Goal: Transaction & Acquisition: Purchase product/service

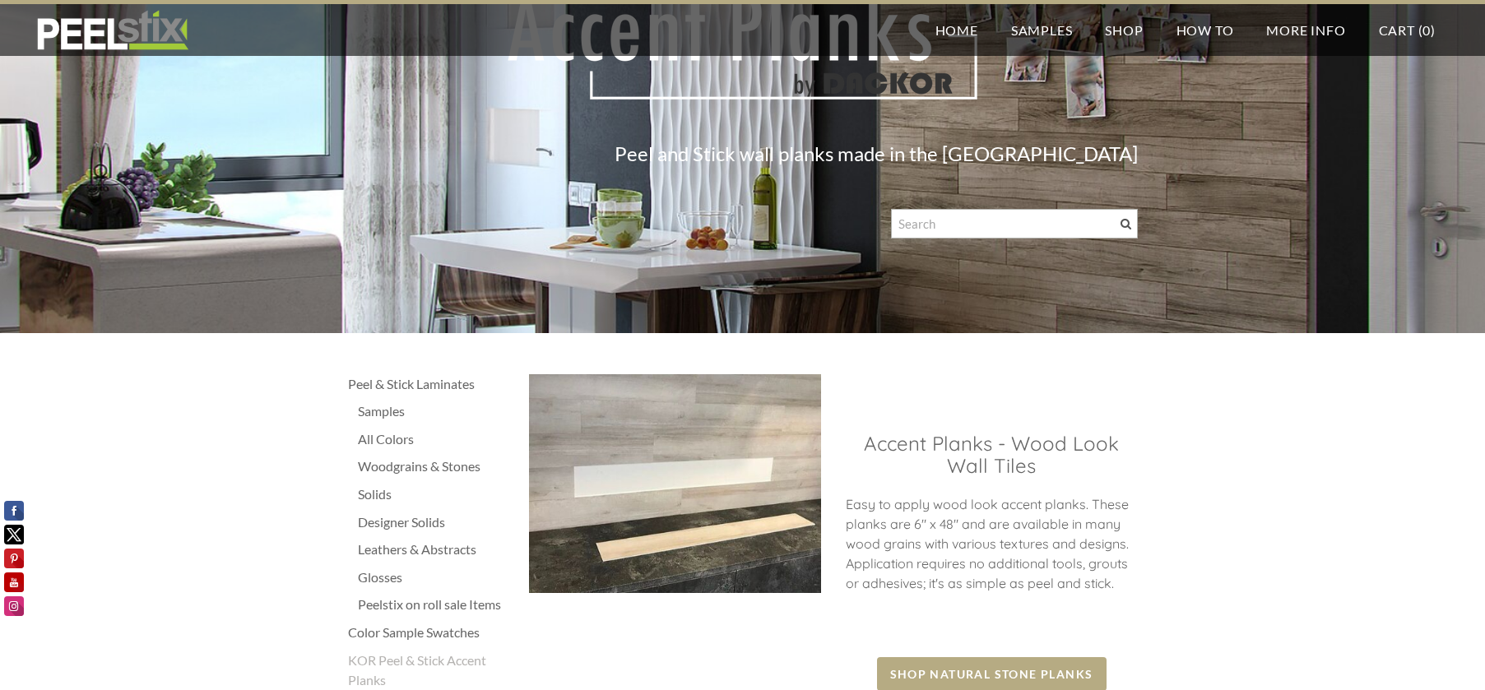
scroll to position [82, 0]
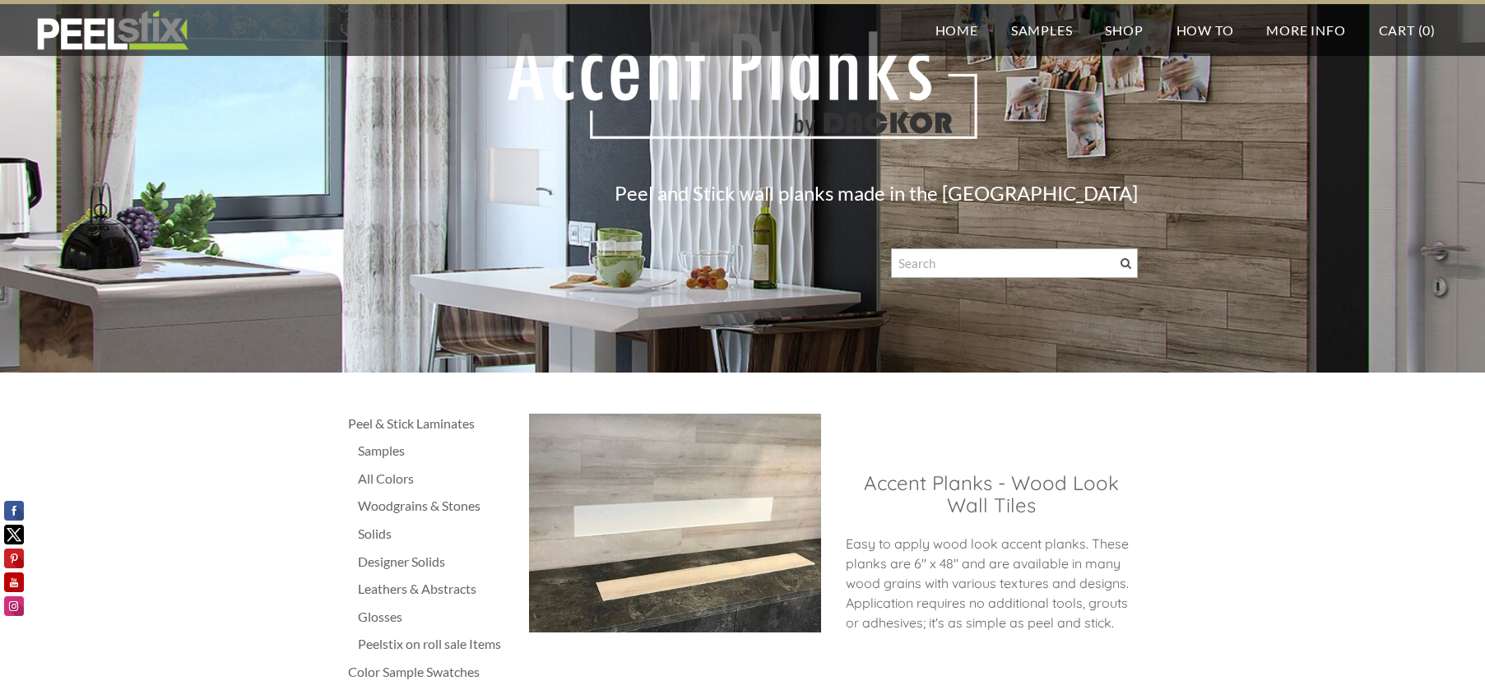
click at [358, 424] on div "Peel & Stick Laminates" at bounding box center [430, 424] width 165 height 20
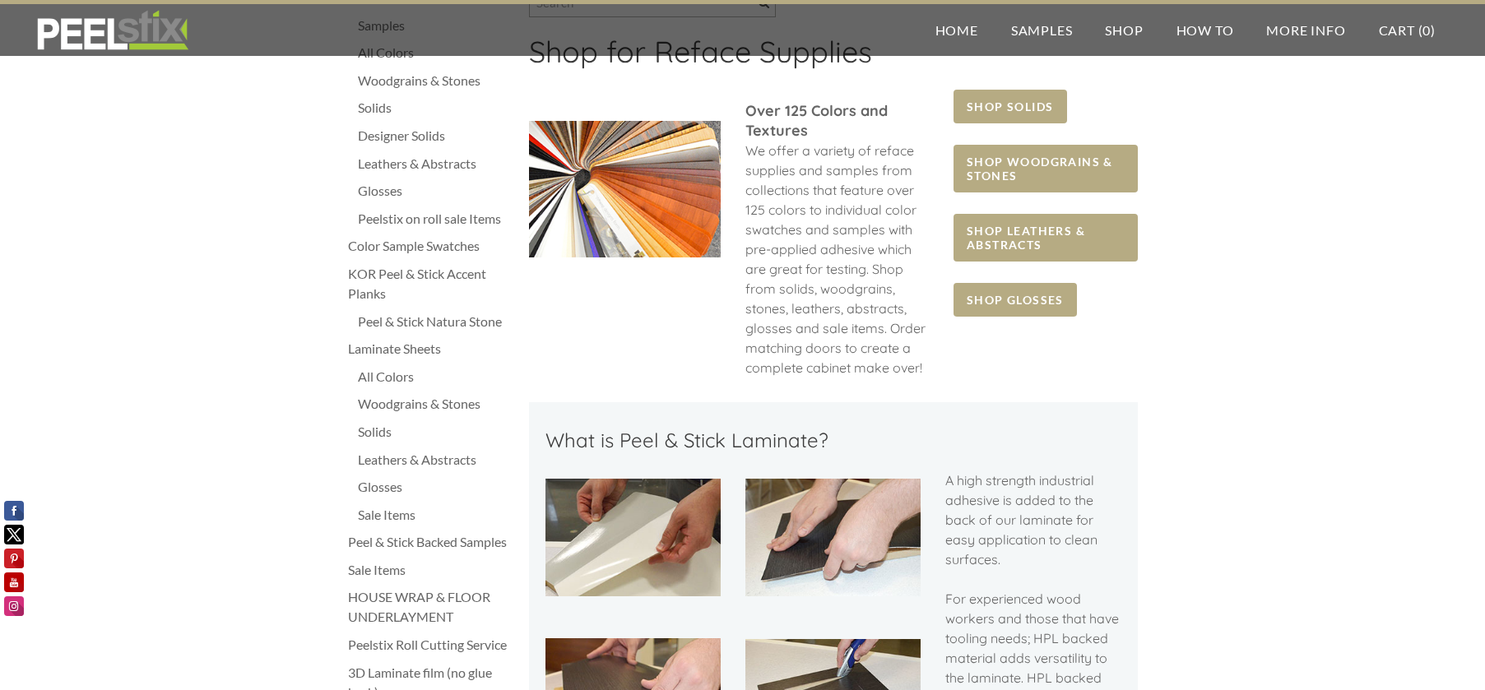
scroll to position [82, 0]
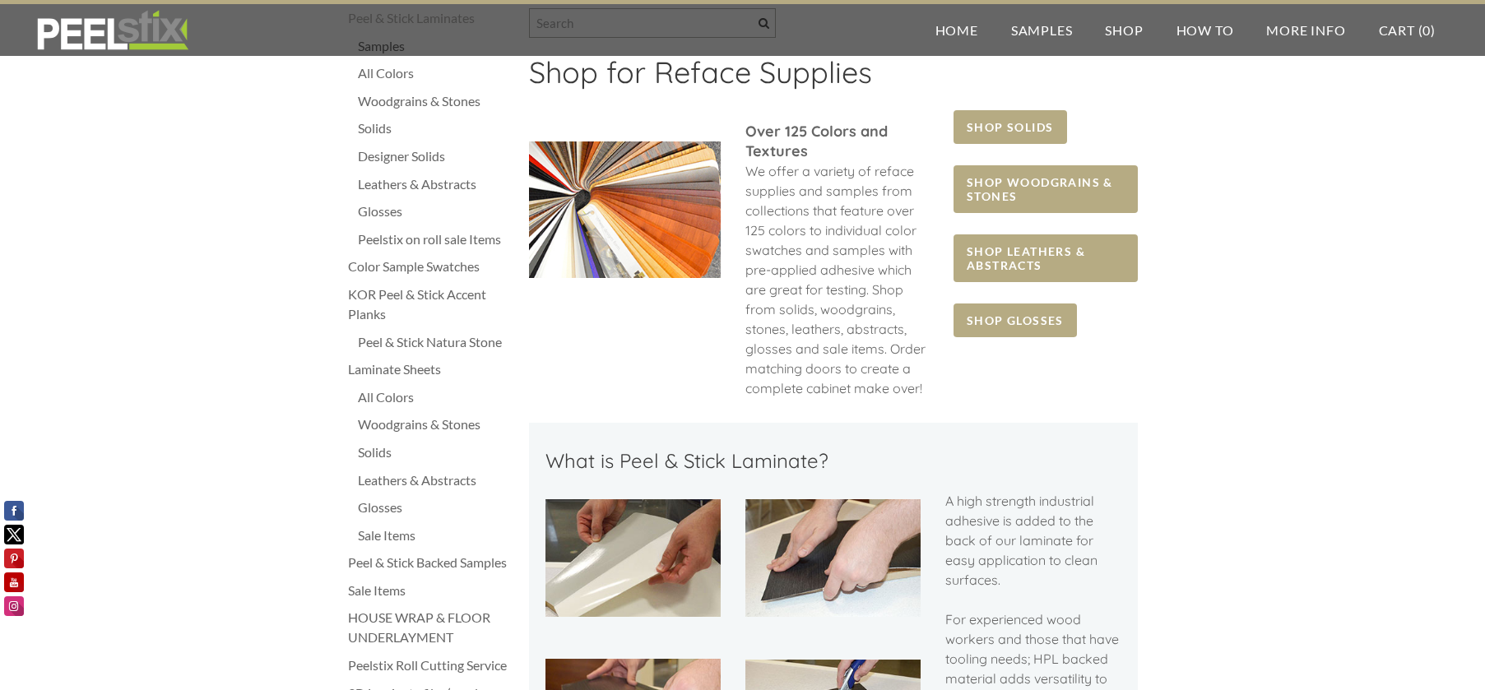
click at [401, 341] on div "Peel & Stick Natura Stone" at bounding box center [435, 342] width 155 height 20
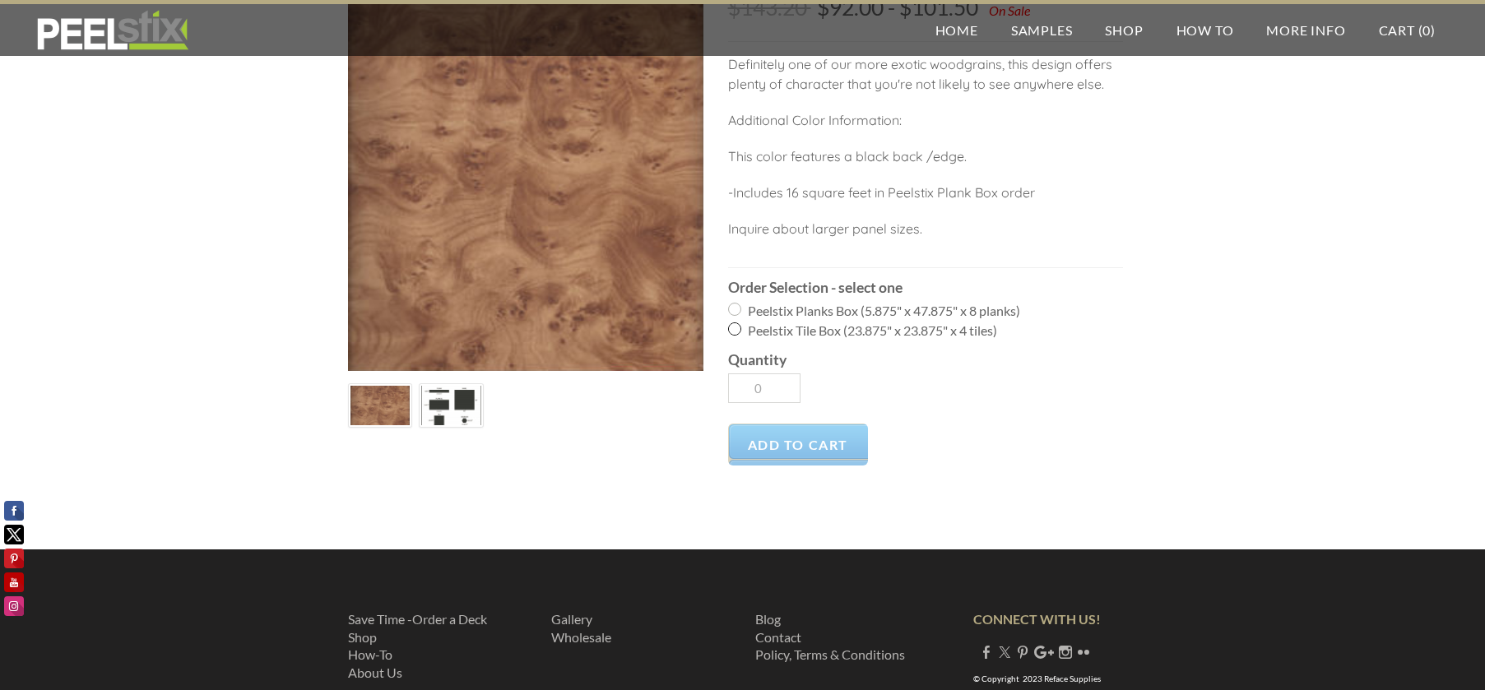
scroll to position [107, 0]
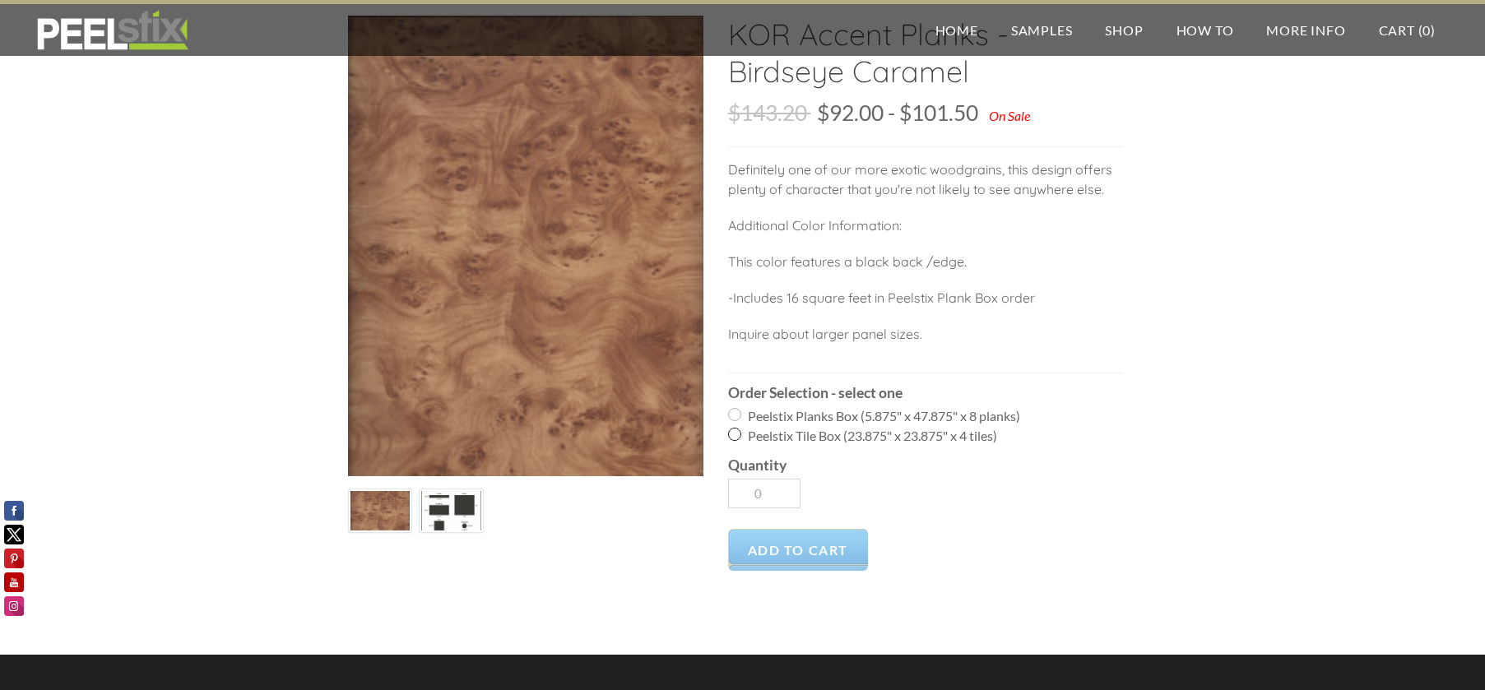
click at [732, 419] on input "Peelstix Planks Box (5.875" x 47.875" x 8 planks)" at bounding box center [734, 414] width 13 height 13
radio input "true"
type input "1"
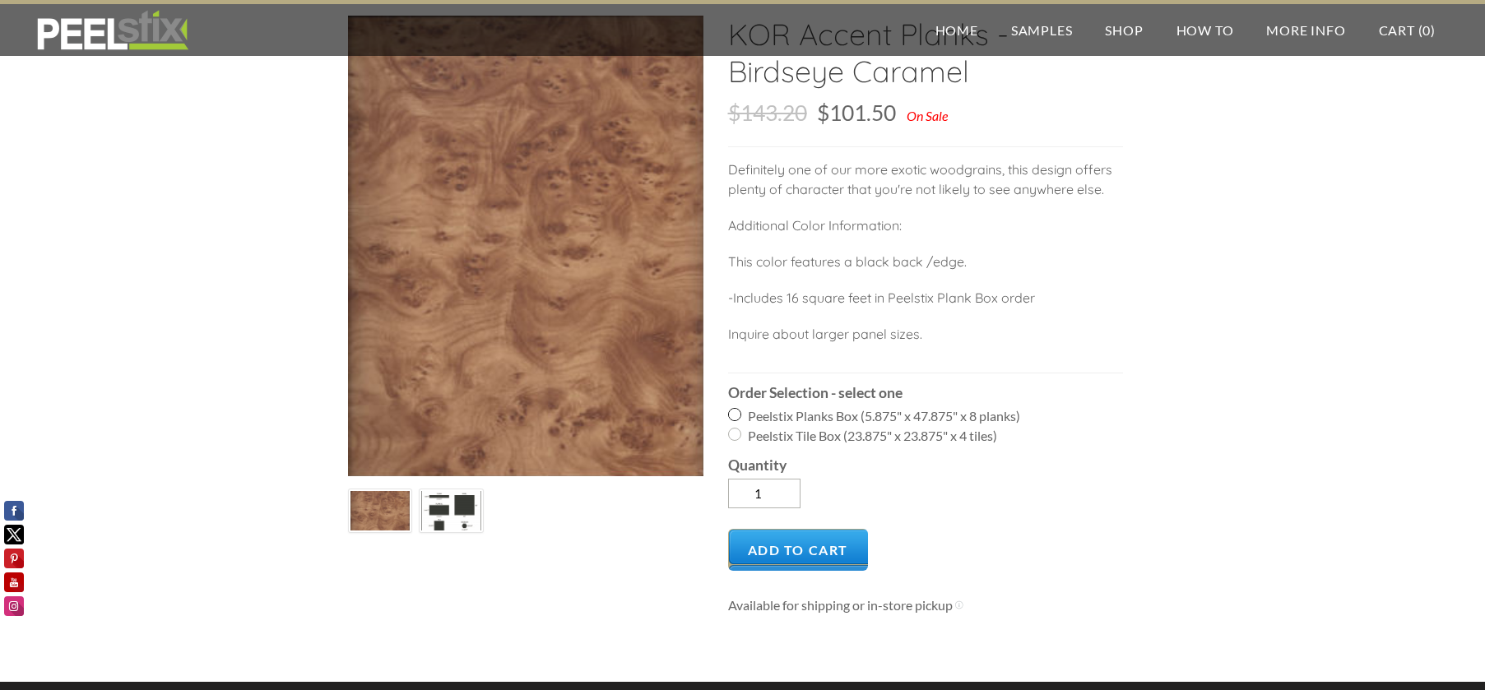
click at [730, 434] on input "Peelstix Tile Box (23.875" x 23.875" x 4 tiles)" at bounding box center [734, 434] width 13 height 13
radio input "true"
click at [1104, 427] on label "Peelstix Tile Box (23.875" x 23.875" x 4 tiles)" at bounding box center [925, 436] width 395 height 20
click at [741, 428] on input "Peelstix Tile Box (23.875" x 23.875" x 4 tiles)" at bounding box center [734, 434] width 13 height 13
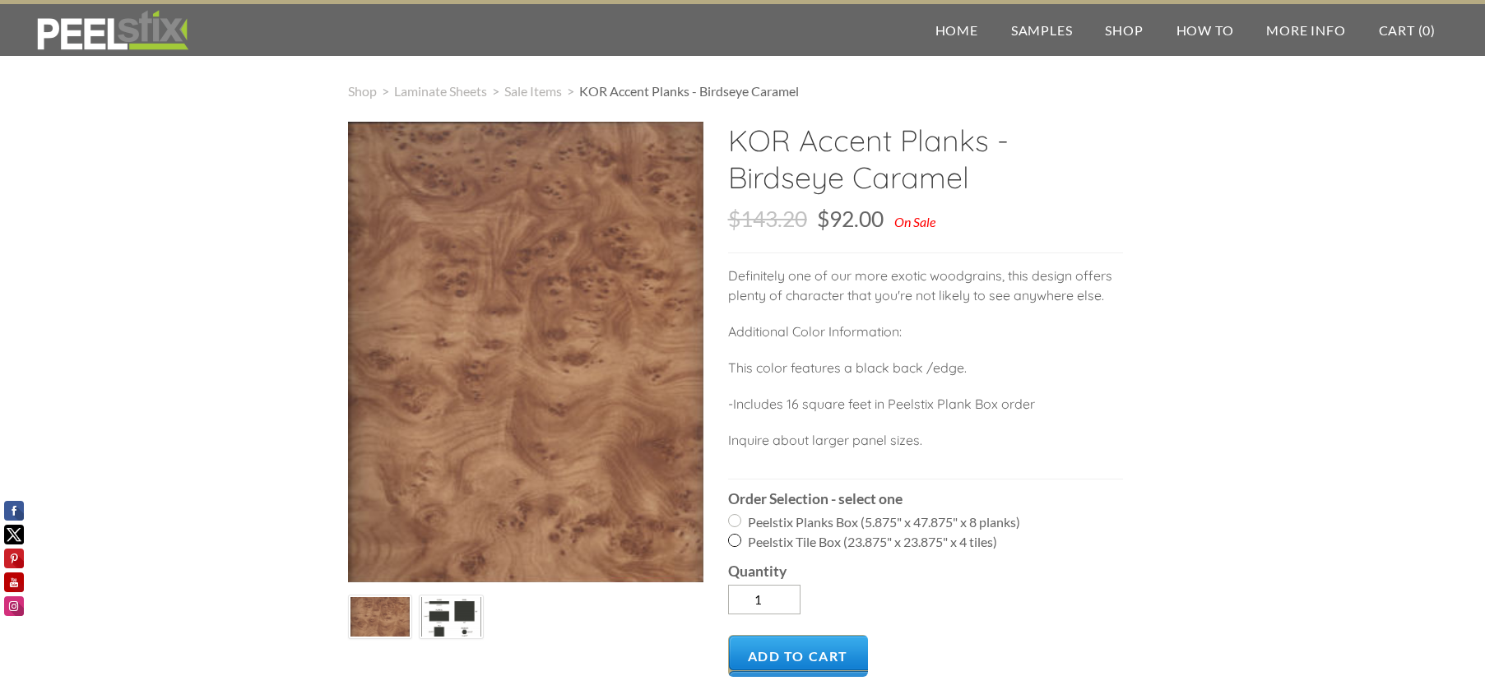
scroll to position [0, 0]
